Goal: Find contact information: Find contact information

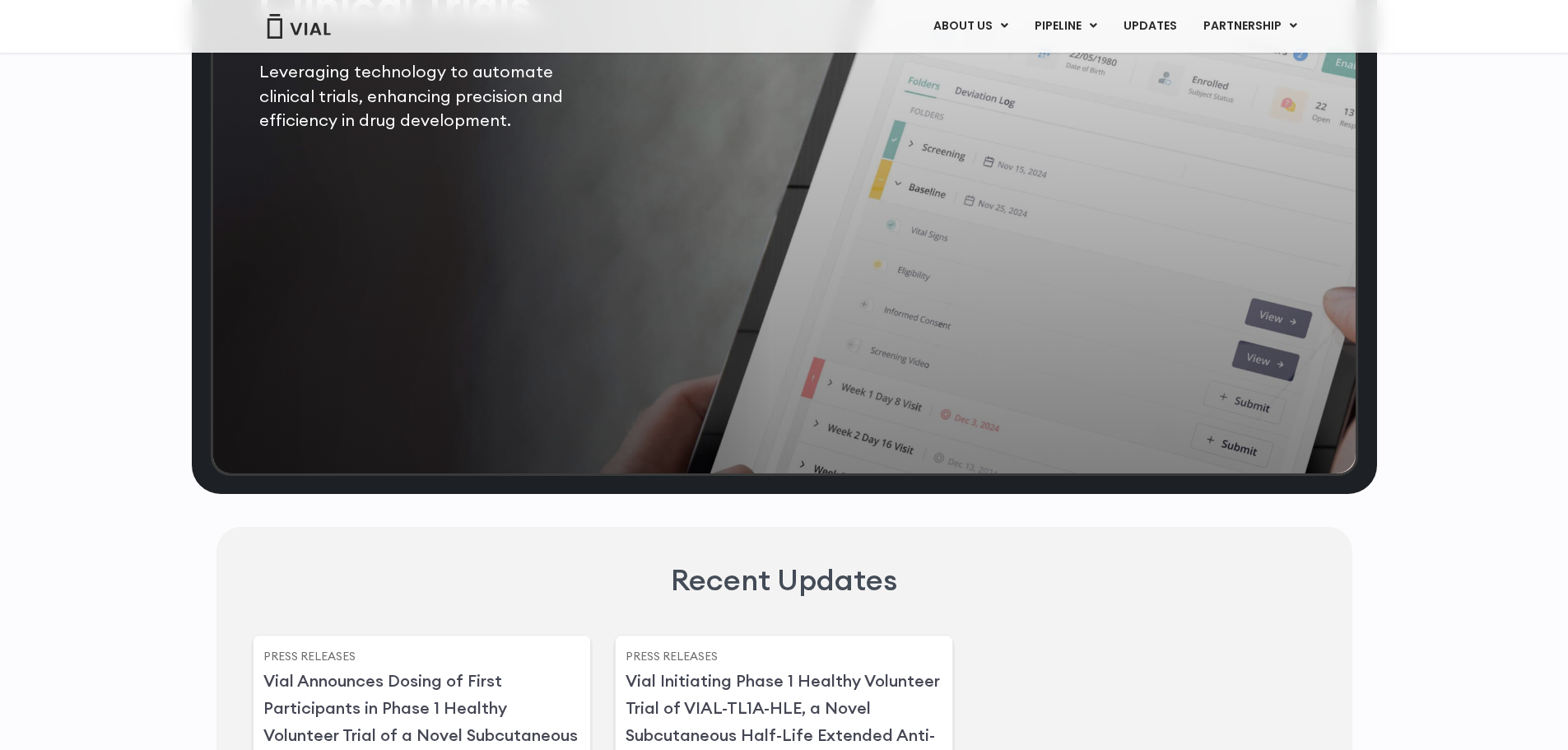
scroll to position [3522, 0]
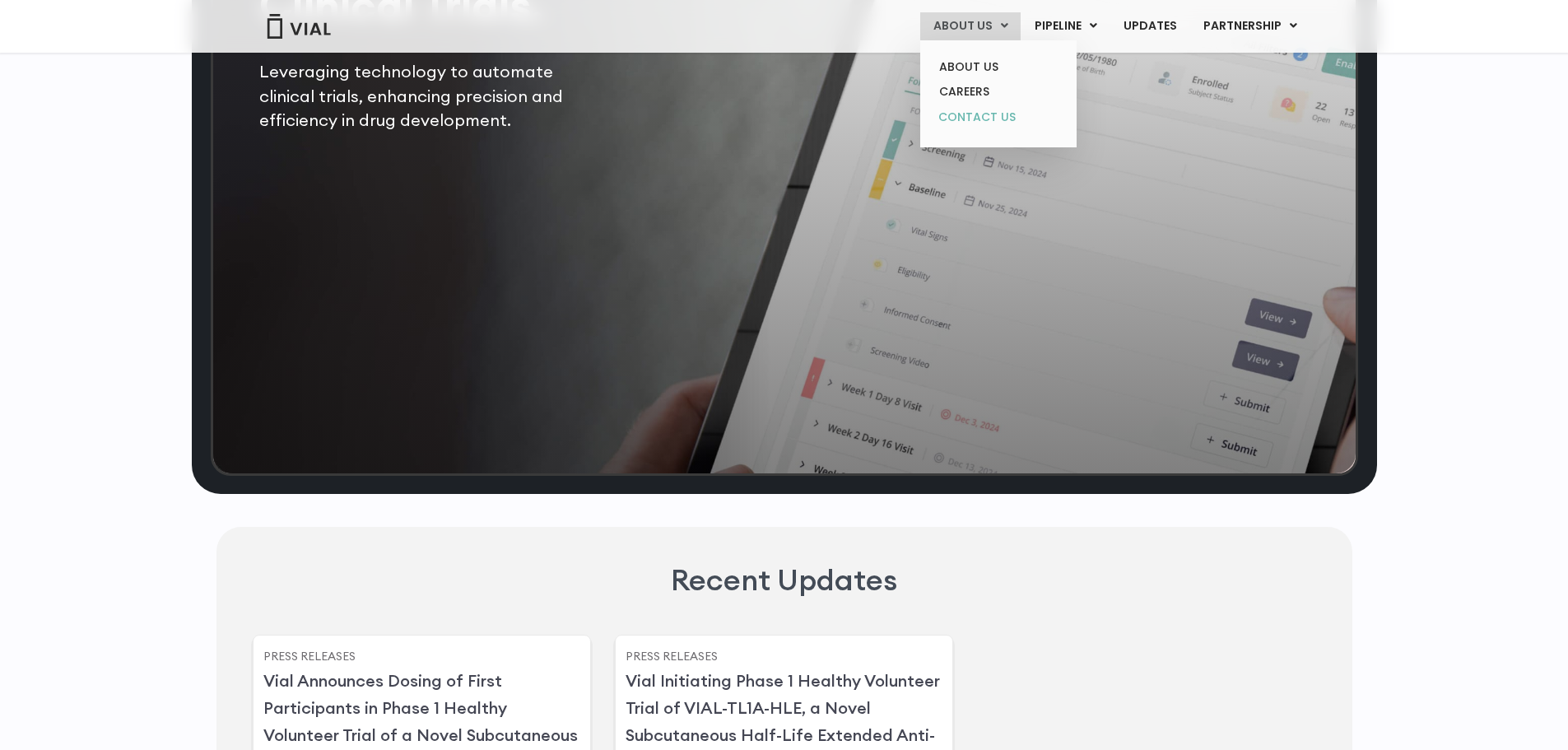
click at [989, 115] on link "CONTACT US" at bounding box center [997, 118] width 144 height 27
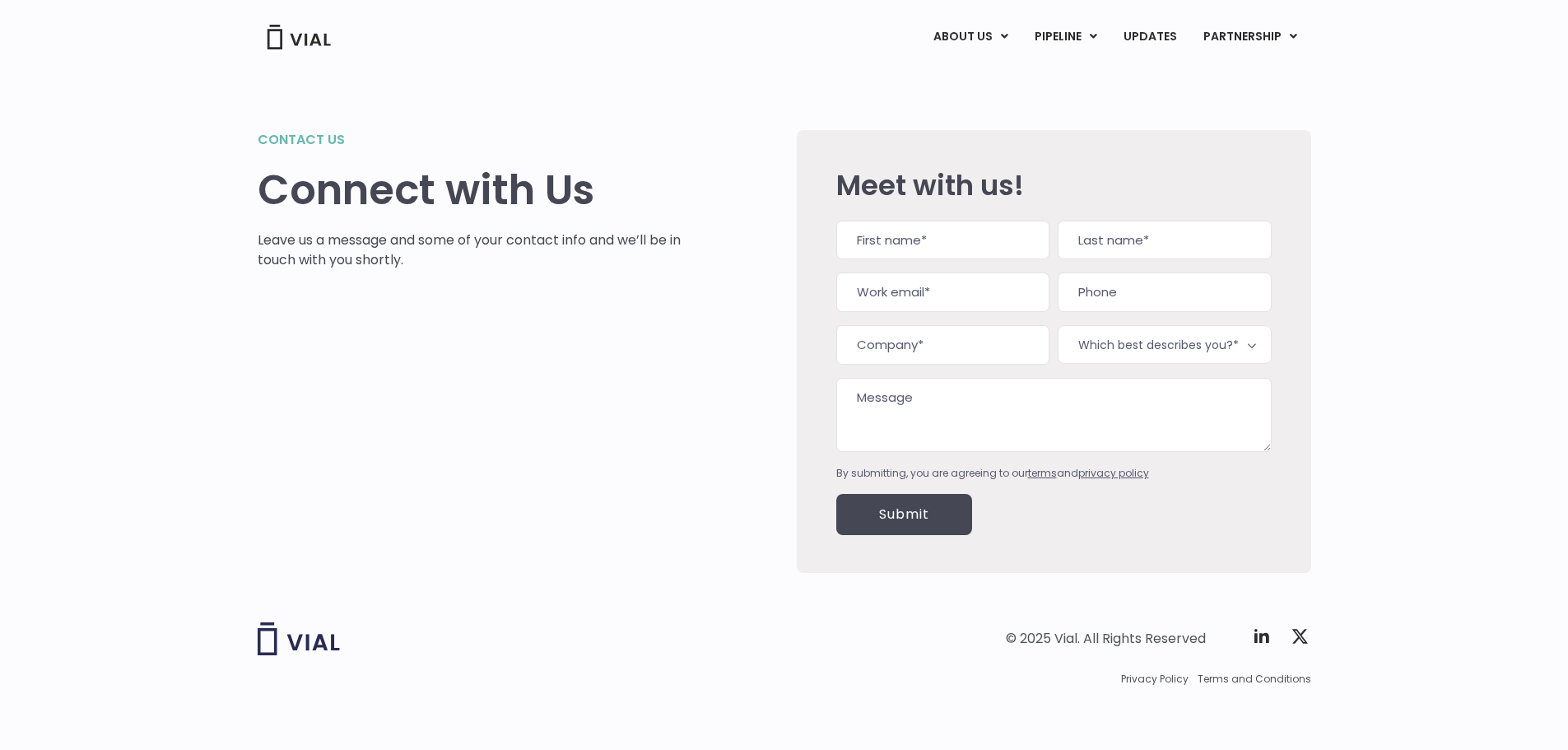
scroll to position [3, 0]
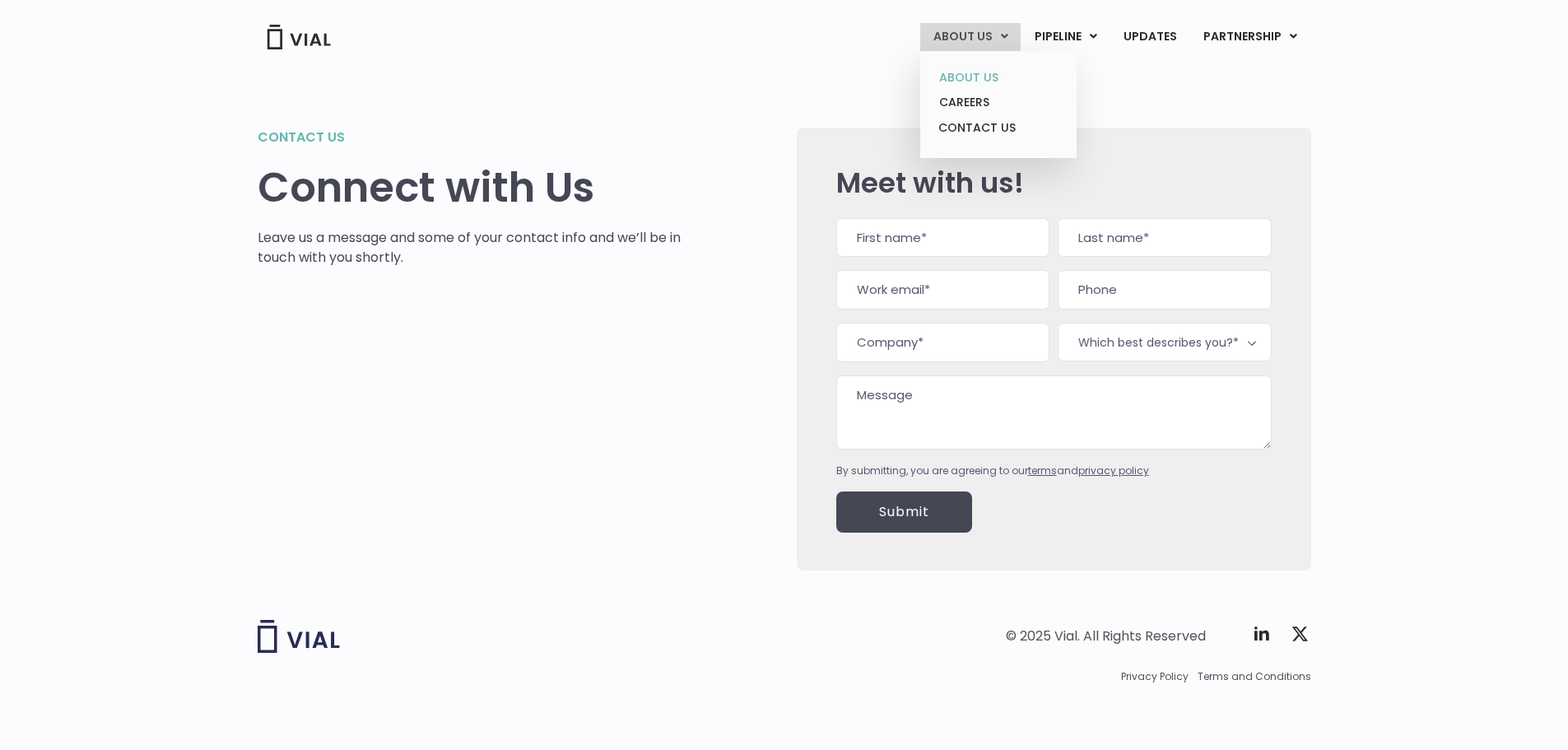
click at [980, 71] on link "ABOUT US" at bounding box center [997, 78] width 144 height 26
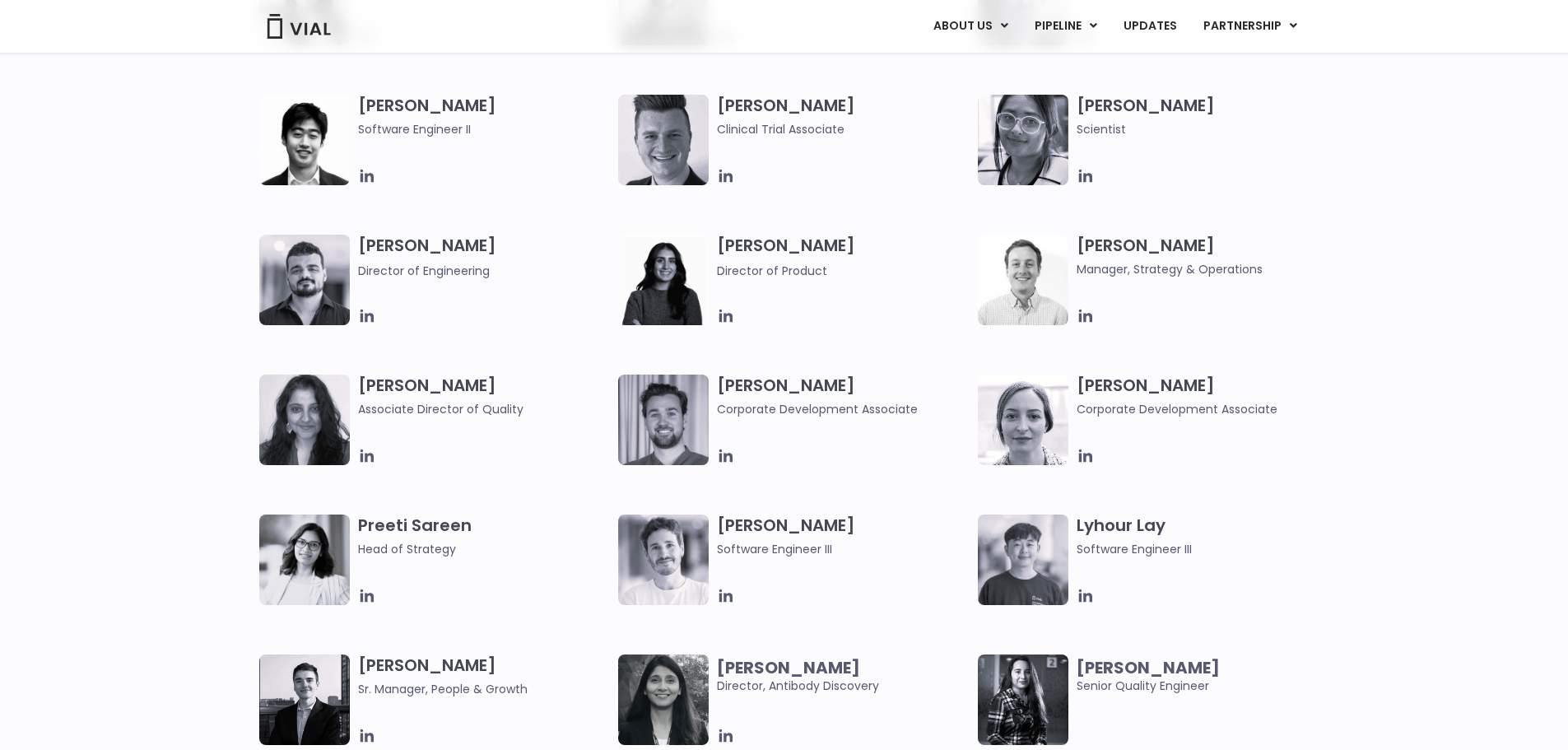
scroll to position [1988, 0]
